Goal: Information Seeking & Learning: Learn about a topic

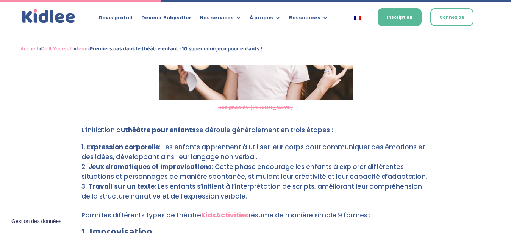
scroll to position [749, 0]
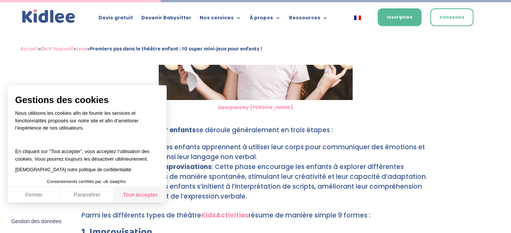
click at [152, 195] on button "Tout accepter" at bounding box center [140, 195] width 53 height 16
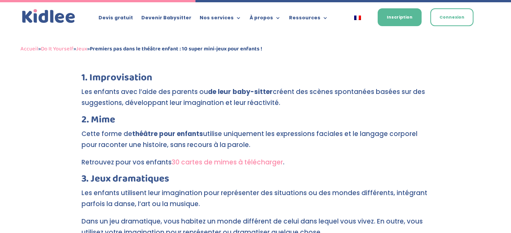
scroll to position [942, 0]
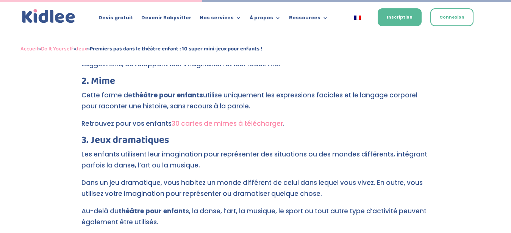
click at [213, 119] on link "30 cartes de mimes à télécharger" at bounding box center [226, 123] width 111 height 9
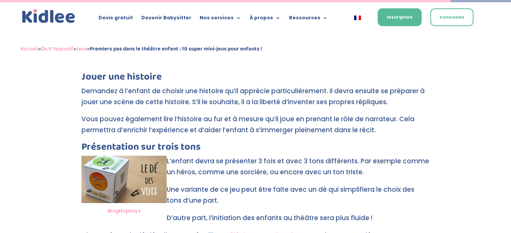
scroll to position [2101, 0]
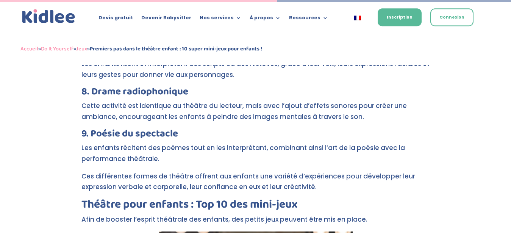
scroll to position [1293, 0]
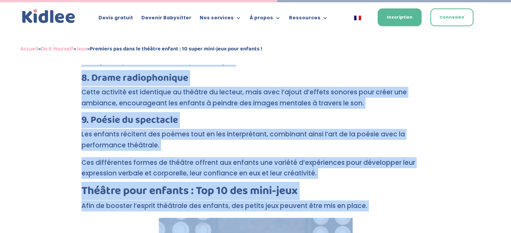
drag, startPoint x: 83, startPoint y: 93, endPoint x: 402, endPoint y: 217, distance: 342.8
click at [402, 217] on div "Encourager les enfants à pratiquer une activité extrascolaire est toujours une …" at bounding box center [255, 203] width 348 height 2427
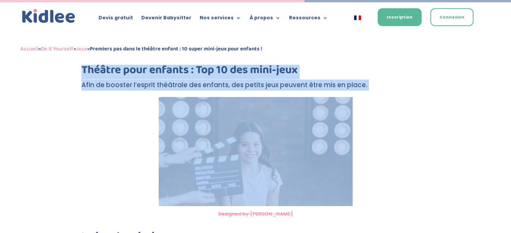
scroll to position [1458, 0]
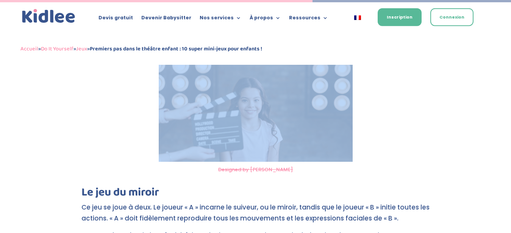
copy div "Lorem ip dolorsi amet consect Adipisci el Seddoei T’incididunt ut laboree dolo …"
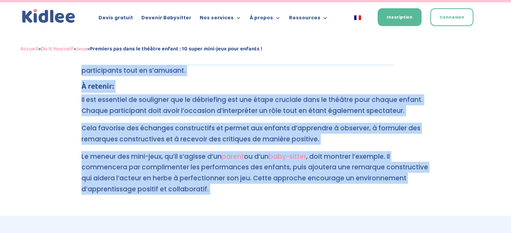
scroll to position [2535, 0]
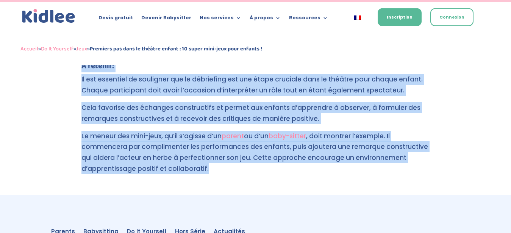
drag, startPoint x: 82, startPoint y: 179, endPoint x: 279, endPoint y: 140, distance: 200.5
copy div "Lo ips do sitame Co adi el sedd e temp. In utlabo « E » dolorem al enimadm, ve …"
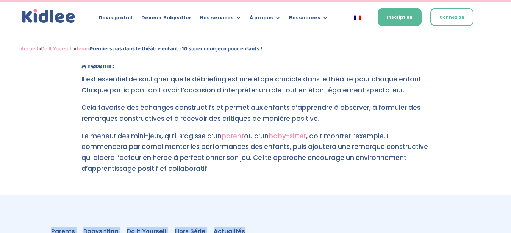
drag, startPoint x: 244, startPoint y: 203, endPoint x: 257, endPoint y: 219, distance: 20.7
